Goal: Navigation & Orientation: Understand site structure

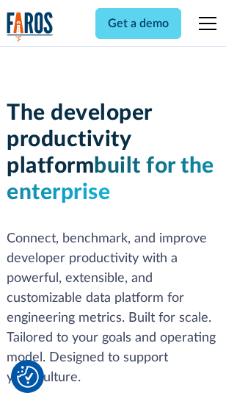
scroll to position [221, 0]
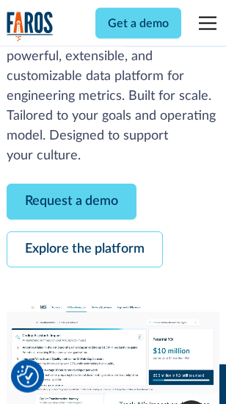
click at [72, 202] on link "Request a demo" at bounding box center [72, 202] width 130 height 36
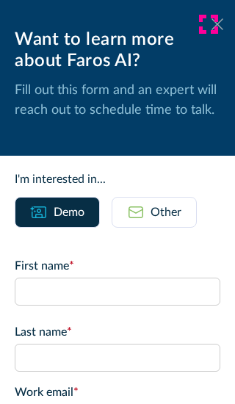
click at [211, 24] on icon at bounding box center [217, 23] width 12 height 11
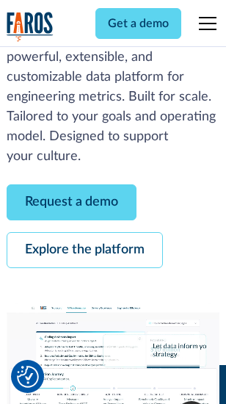
scroll to position [269, 0]
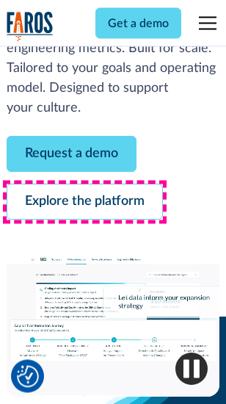
click at [84, 202] on link "Explore the platform" at bounding box center [85, 202] width 156 height 36
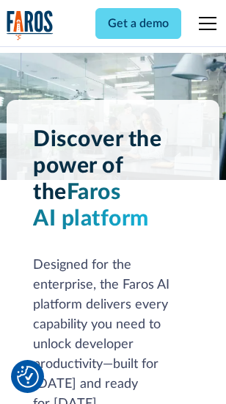
scroll to position [11182, 0]
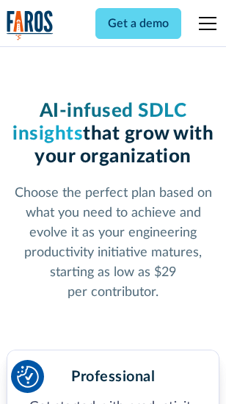
scroll to position [2332, 0]
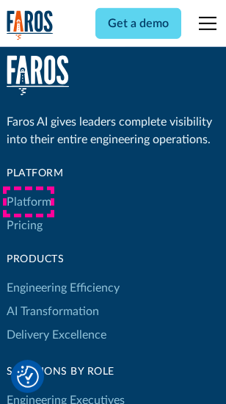
click at [29, 202] on link "Platform" at bounding box center [29, 201] width 45 height 23
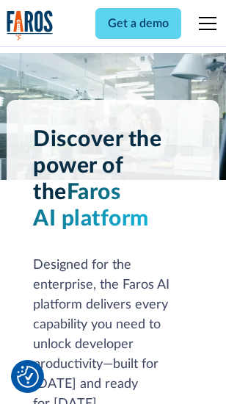
scroll to position [11653, 0]
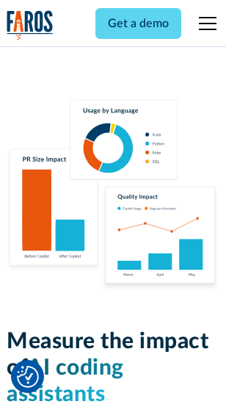
scroll to position [9166, 0]
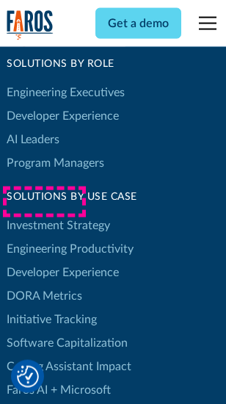
click at [44, 284] on link "DORA Metrics" at bounding box center [45, 295] width 76 height 23
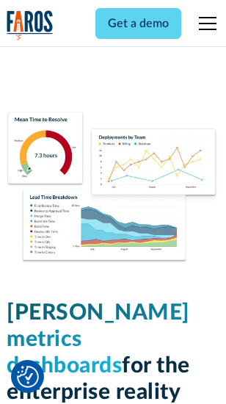
scroll to position [6502, 0]
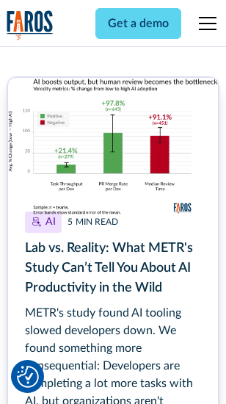
scroll to position [6648, 0]
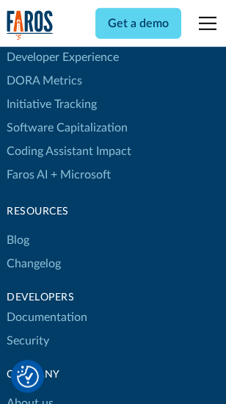
click at [34, 252] on link "Changelog" at bounding box center [34, 263] width 54 height 23
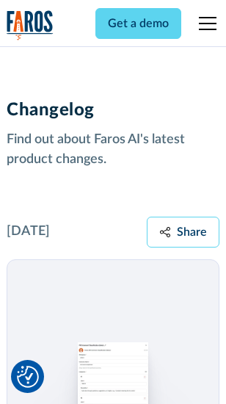
scroll to position [17997, 0]
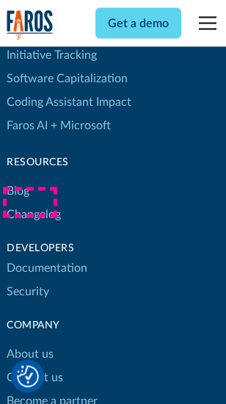
click at [29, 343] on link "About us" at bounding box center [30, 354] width 47 height 23
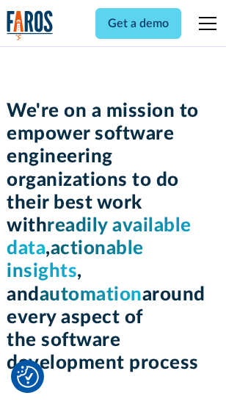
scroll to position [5080, 0]
